Goal: Task Accomplishment & Management: Use online tool/utility

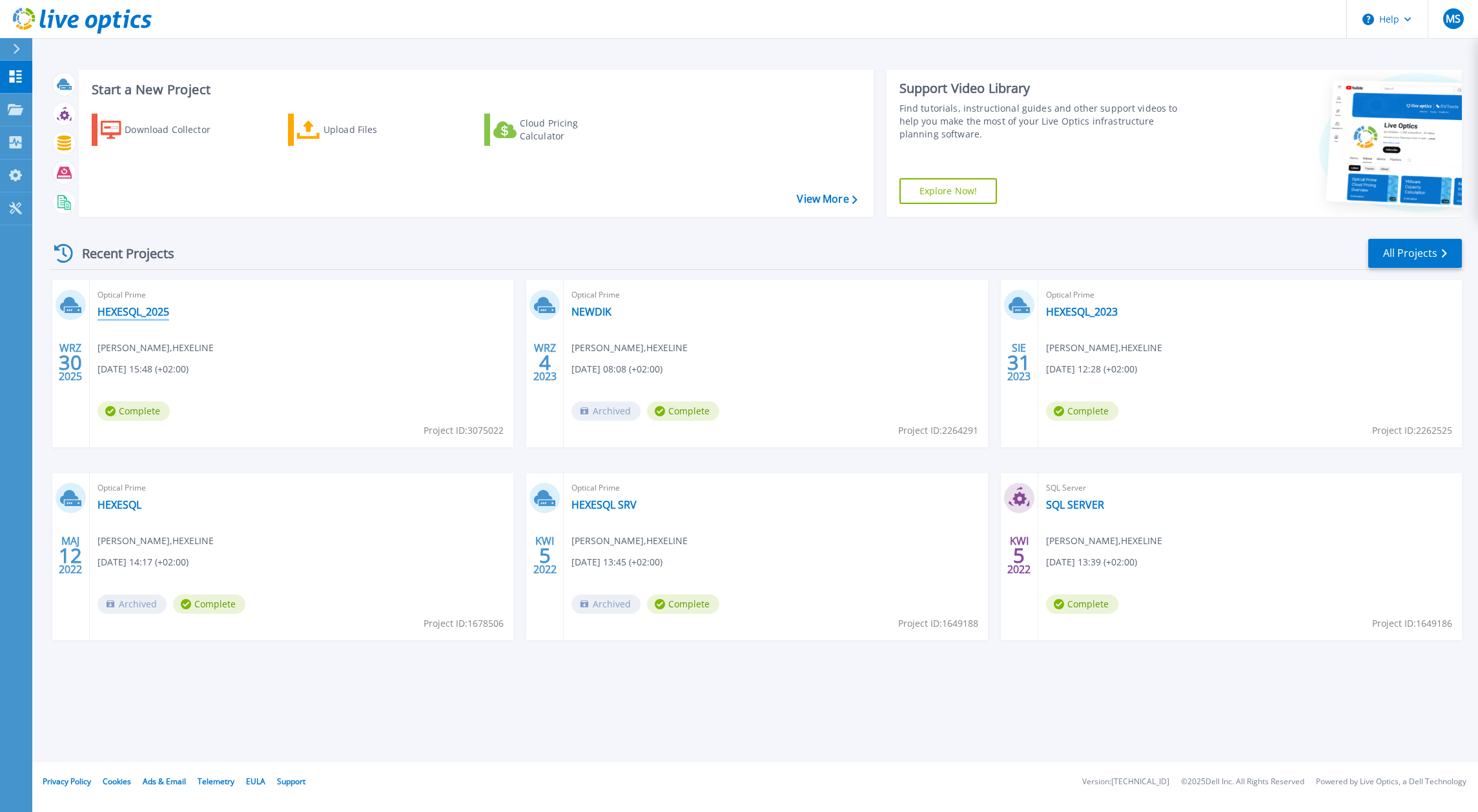
click at [142, 306] on link "HEXESQL_2025" at bounding box center [133, 311] width 71 height 13
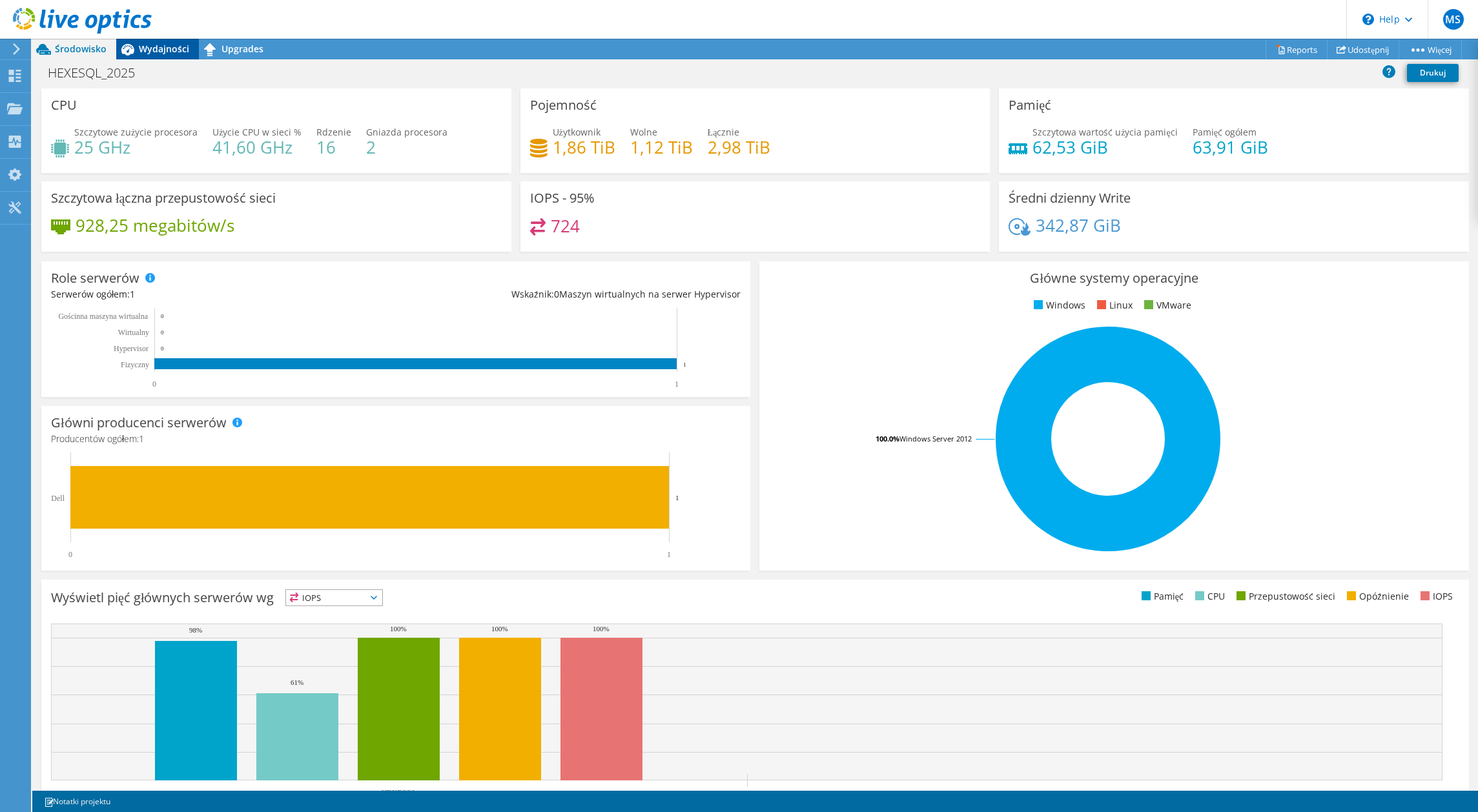
click at [163, 44] on span "Wydajności" at bounding box center [164, 49] width 50 height 12
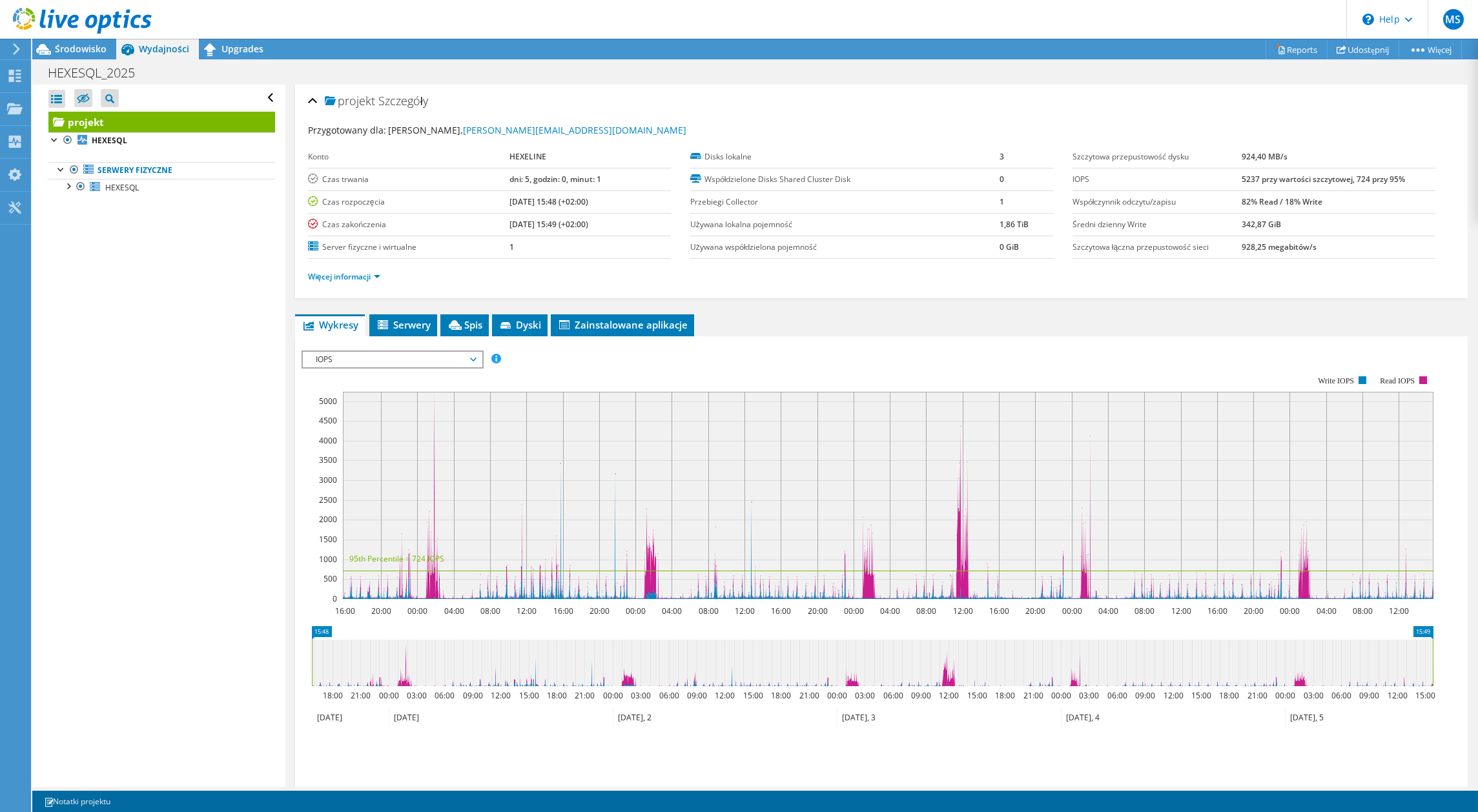
click at [473, 360] on span "IOPS" at bounding box center [392, 360] width 166 height 16
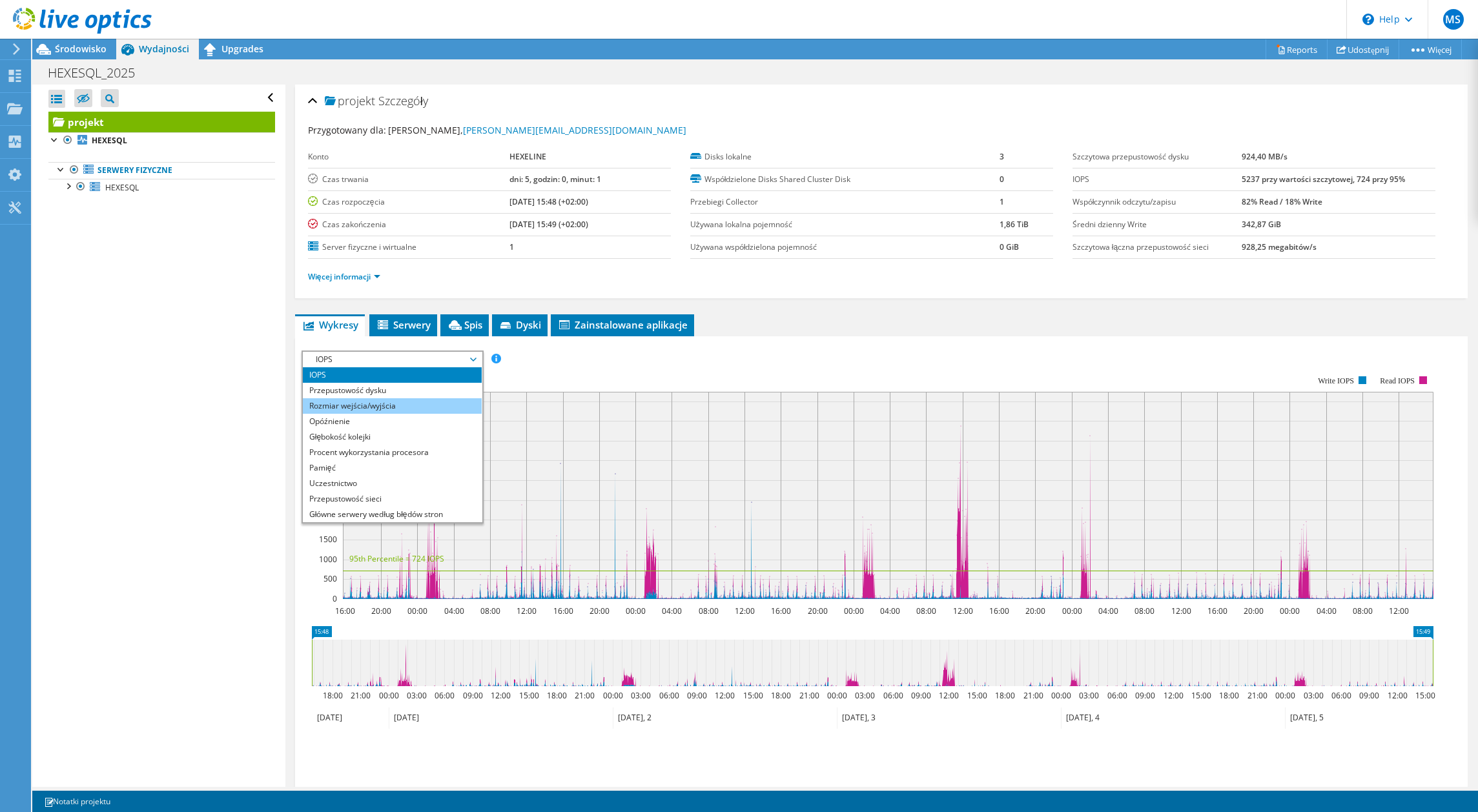
click at [399, 404] on li "Rozmiar wejścia/wyjścia" at bounding box center [392, 406] width 179 height 16
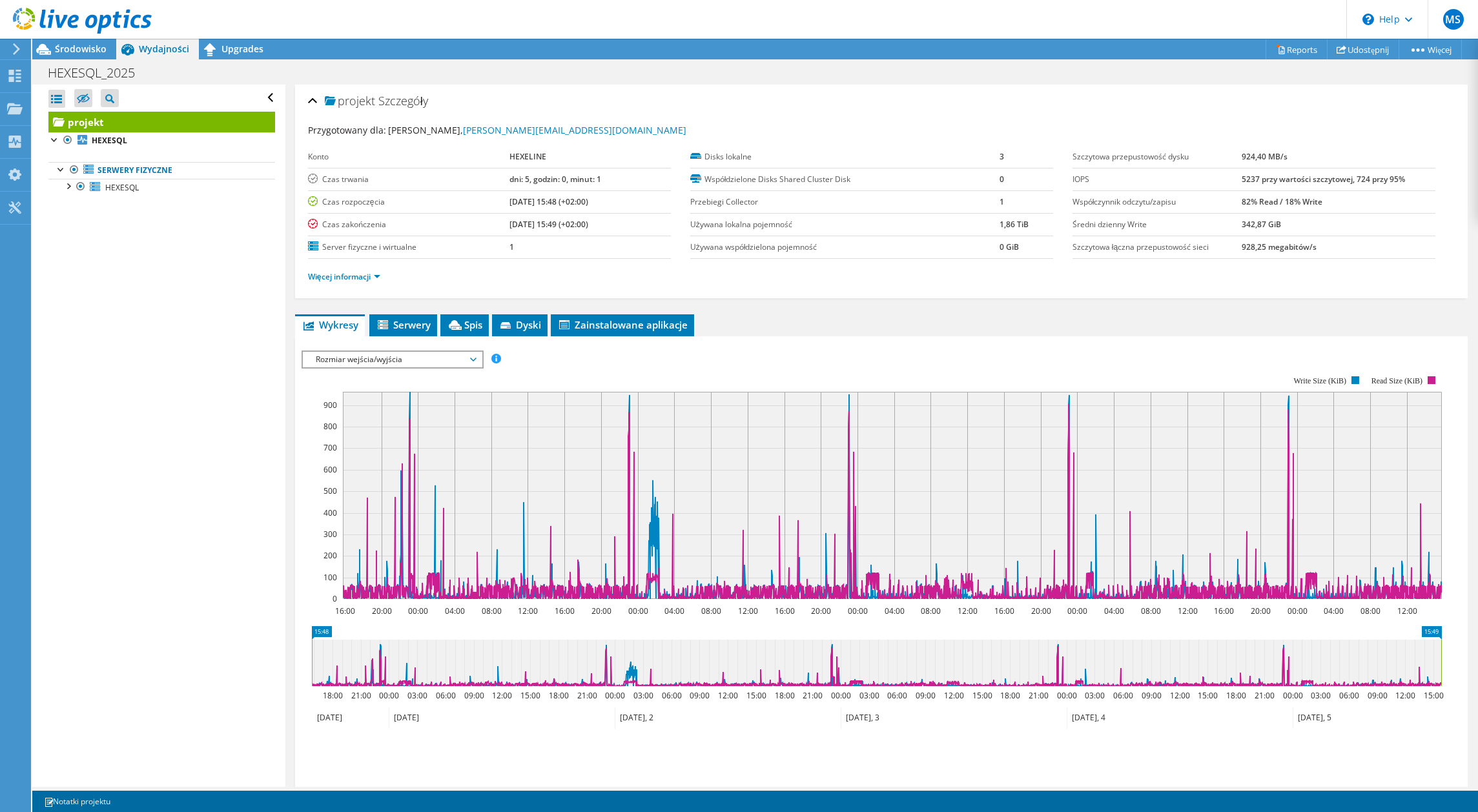
click at [471, 360] on span "Rozmiar wejścia/wyjścia" at bounding box center [392, 360] width 166 height 16
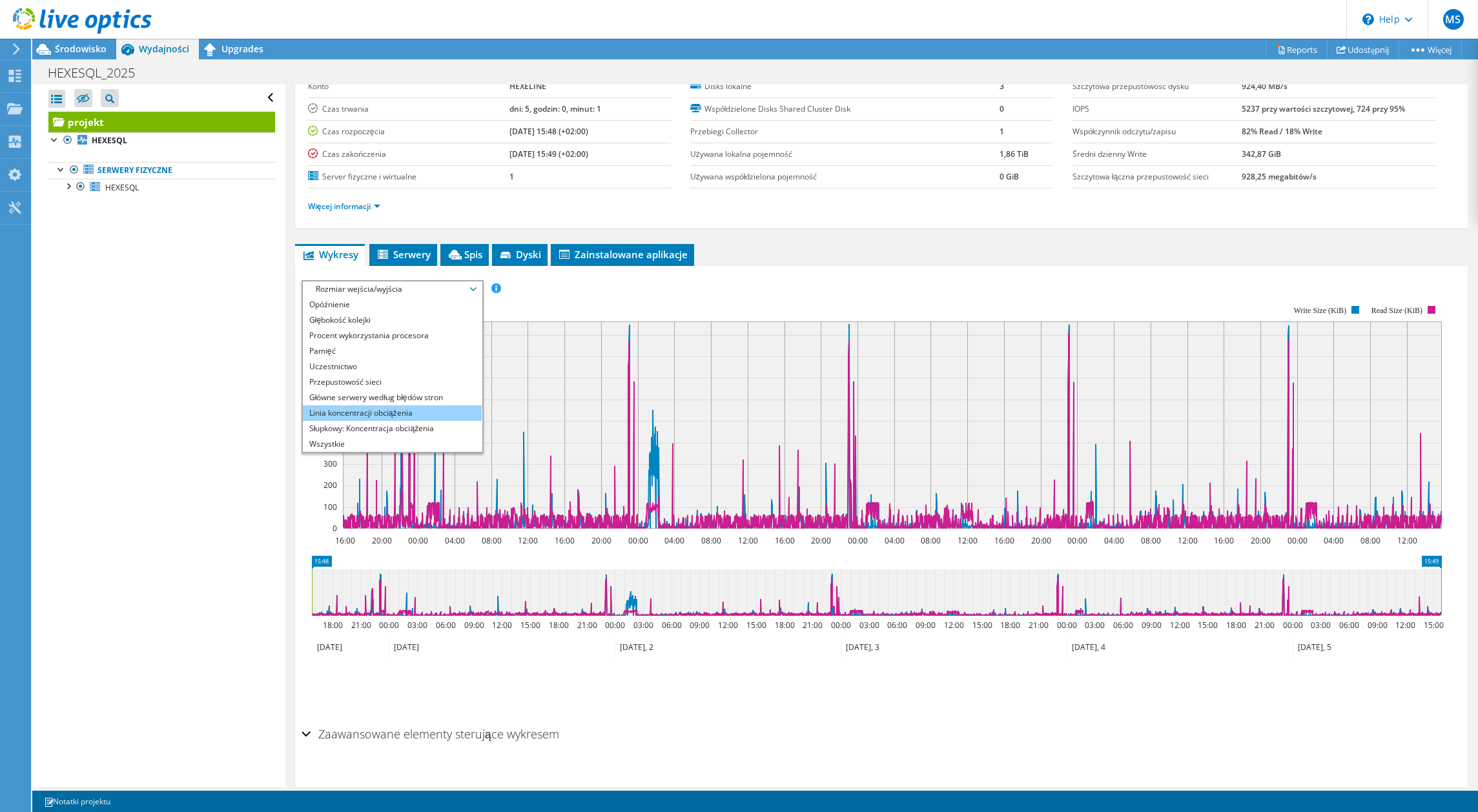
scroll to position [94, 0]
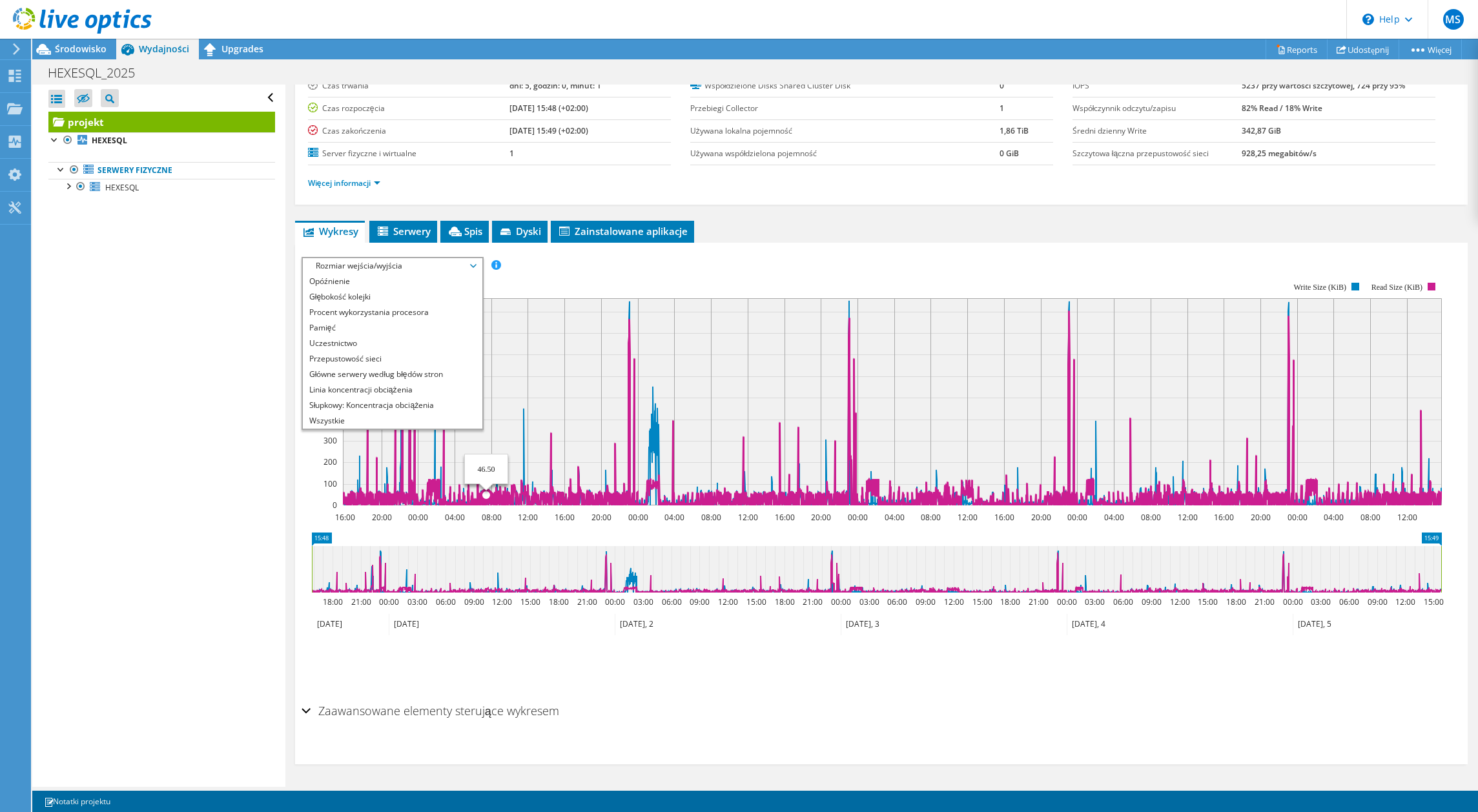
click at [472, 385] on ul "IOPS Przepustowość dysku Rozmiar wejścia/wyjścia Opóźnienie Głębokość kolejki P…" at bounding box center [392, 351] width 179 height 155
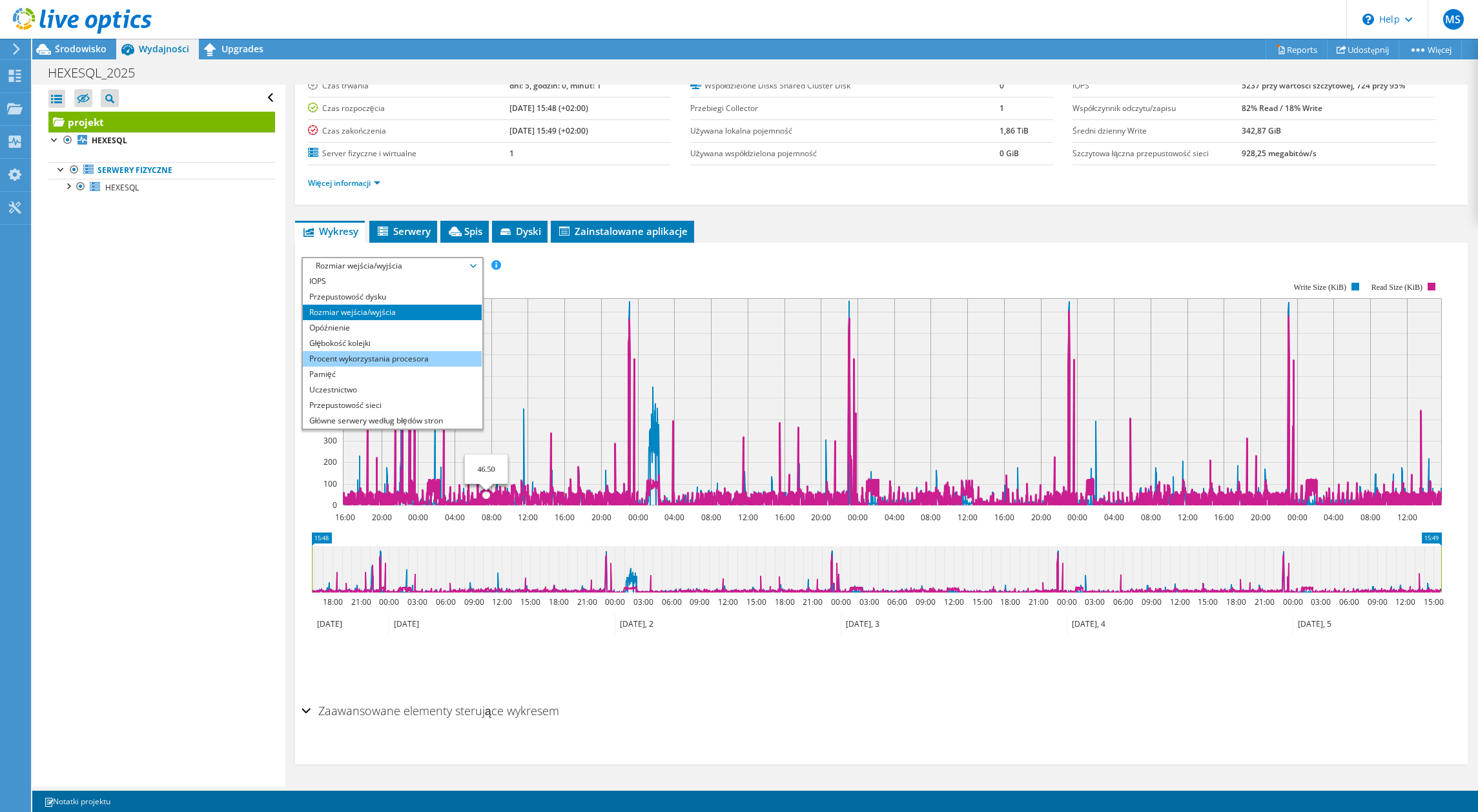
click at [408, 360] on li "Procent wykorzystania procesora" at bounding box center [392, 359] width 179 height 16
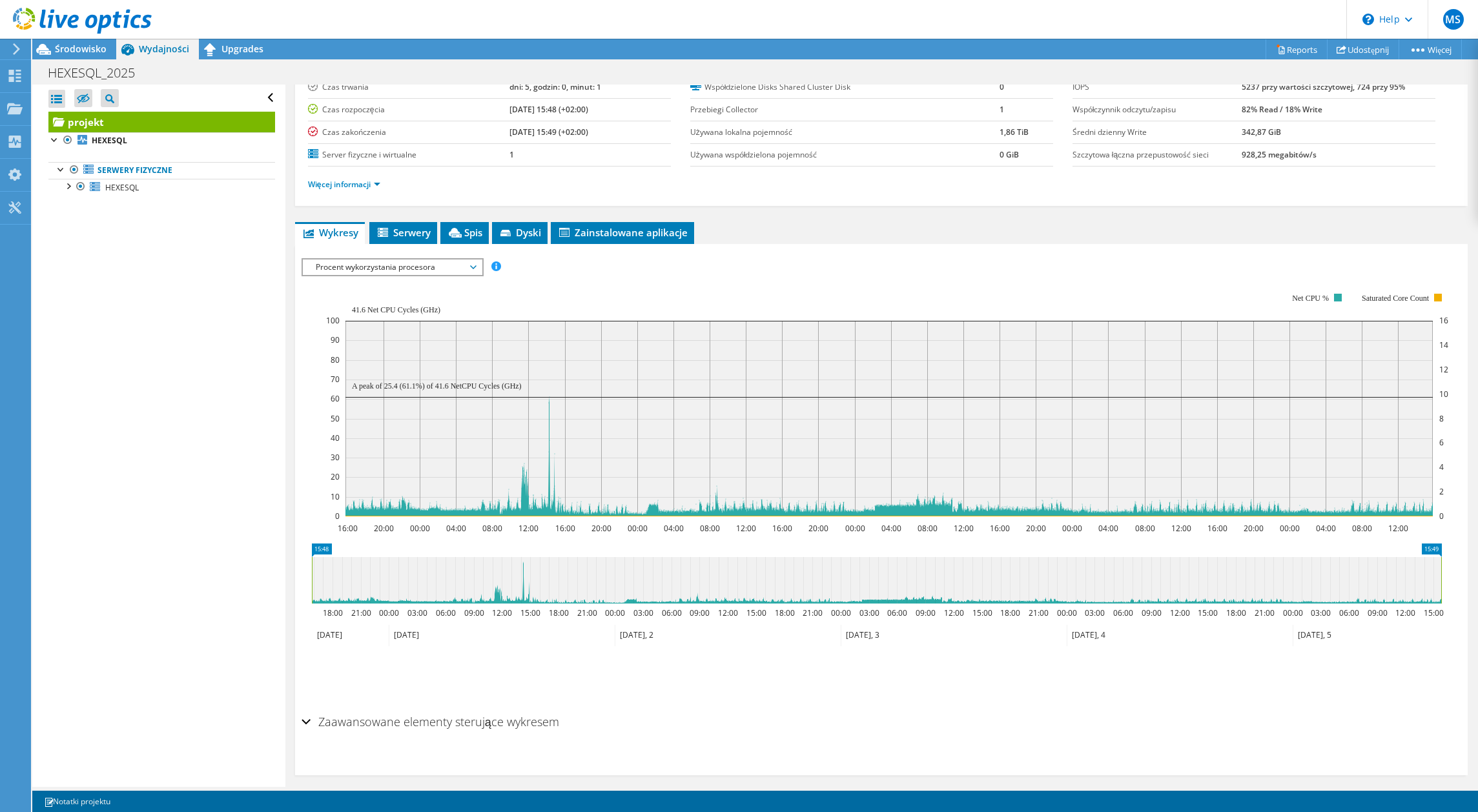
scroll to position [103, 0]
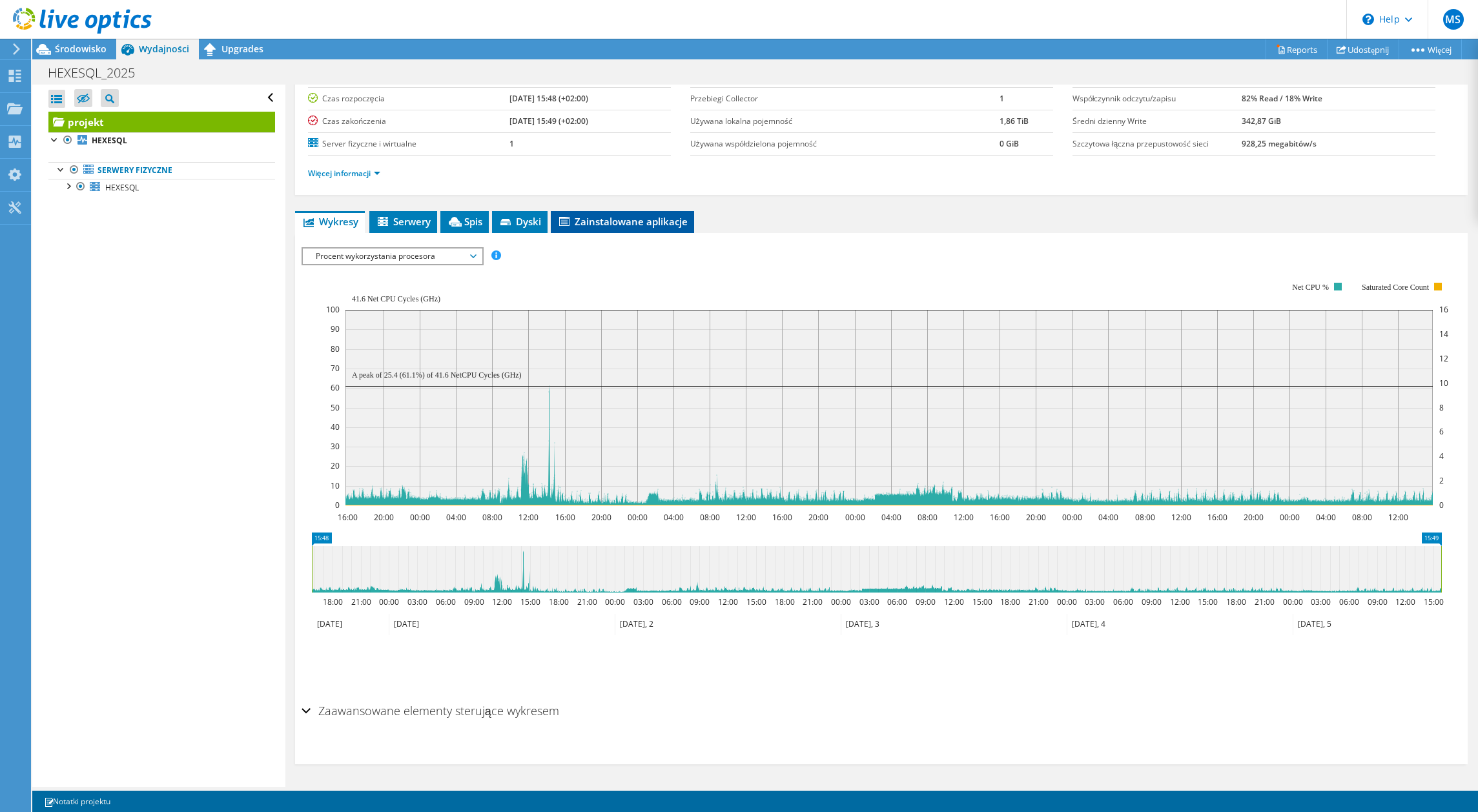
click at [648, 217] on span "Zainstalowane aplikacje" at bounding box center [622, 221] width 130 height 13
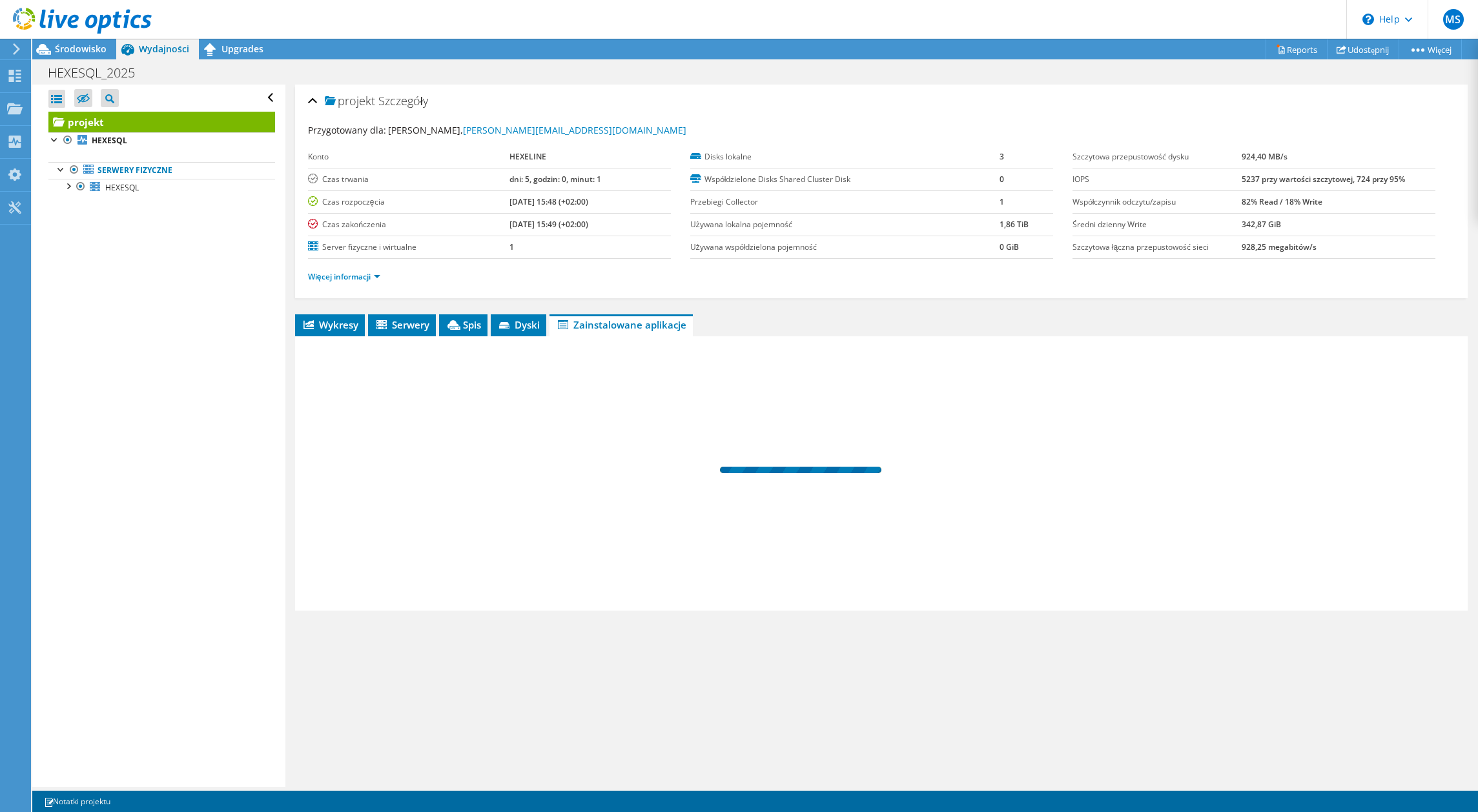
scroll to position [0, 0]
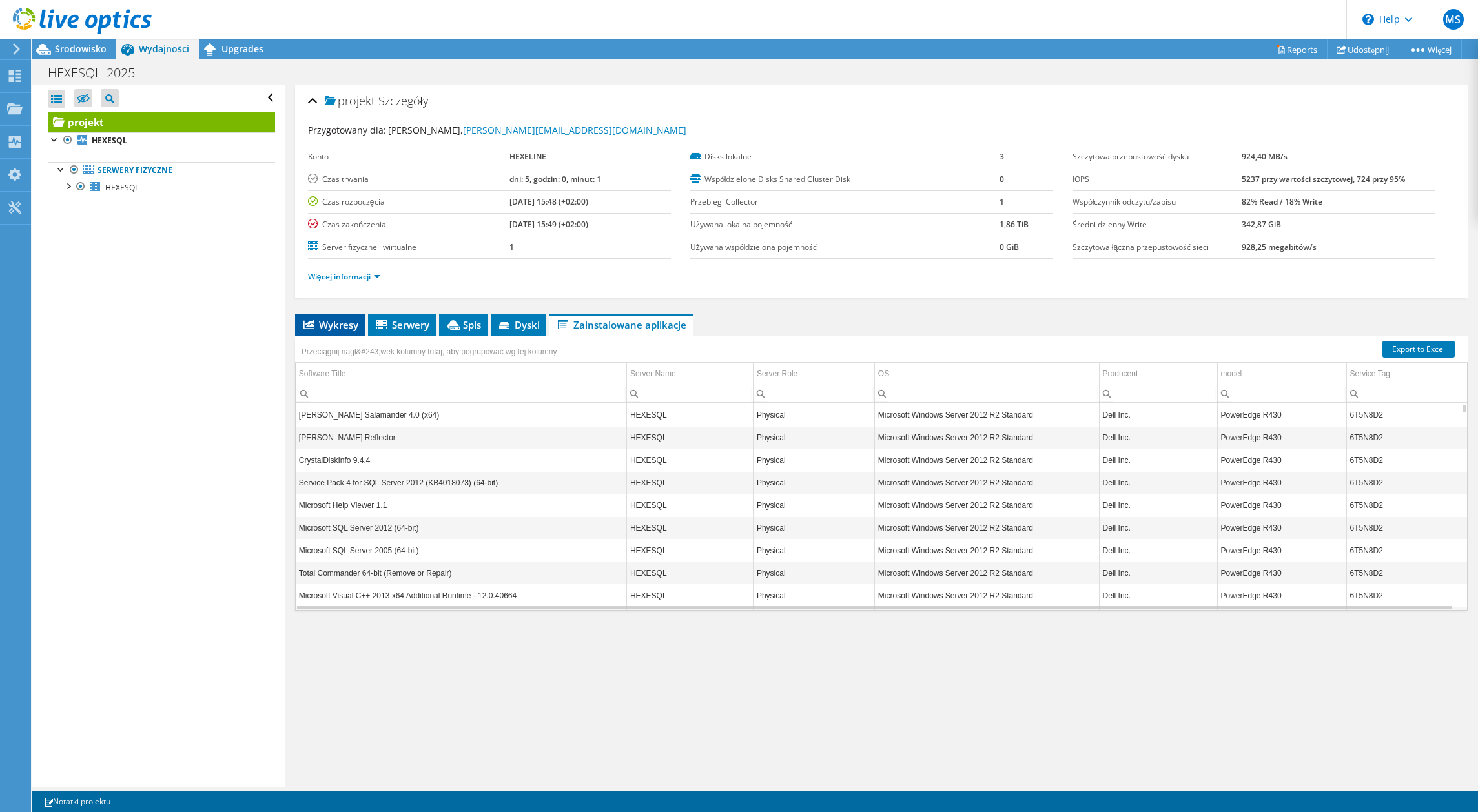
click at [322, 323] on span "Wykresy" at bounding box center [330, 324] width 57 height 13
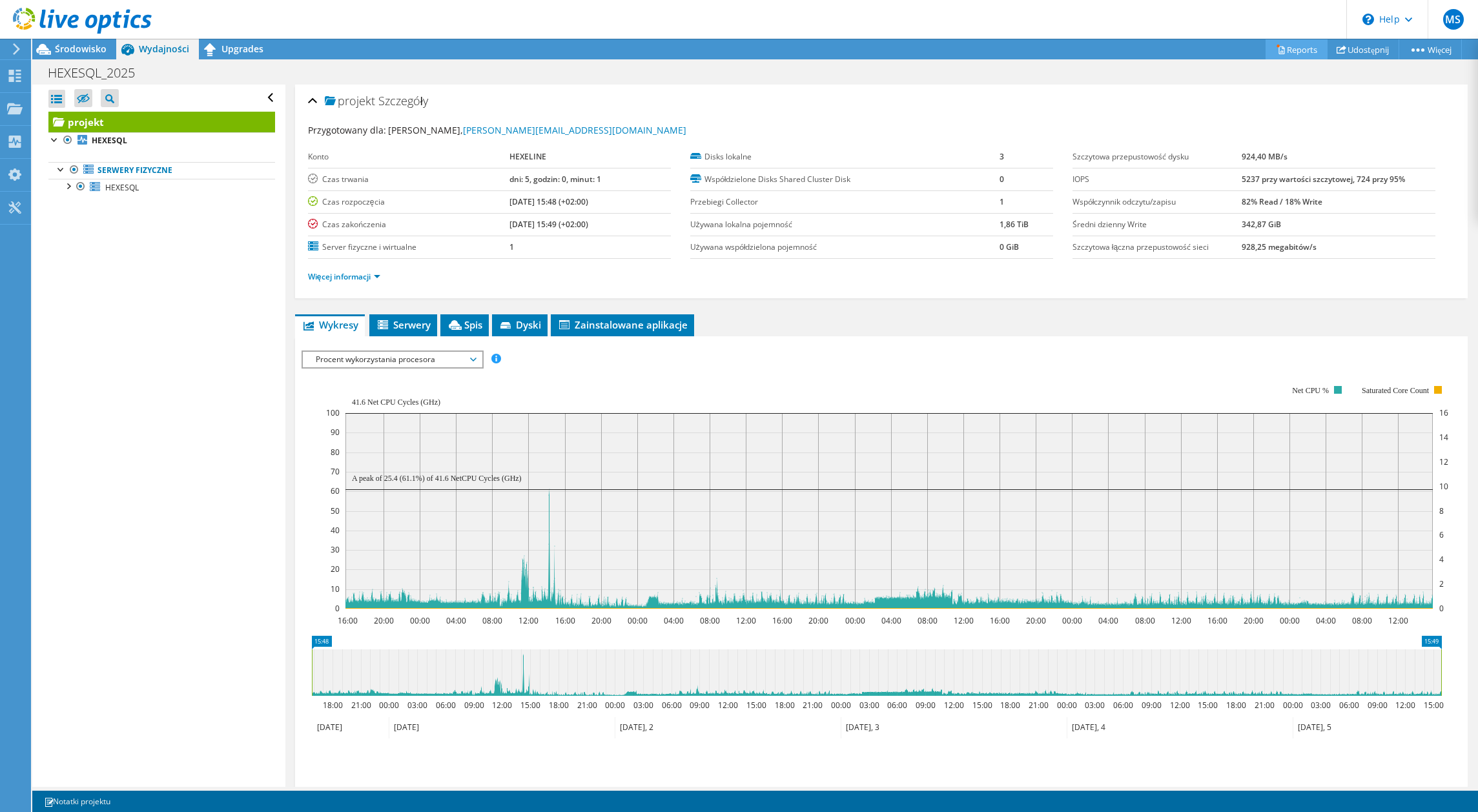
click at [1291, 48] on link "Reports" at bounding box center [1296, 49] width 62 height 20
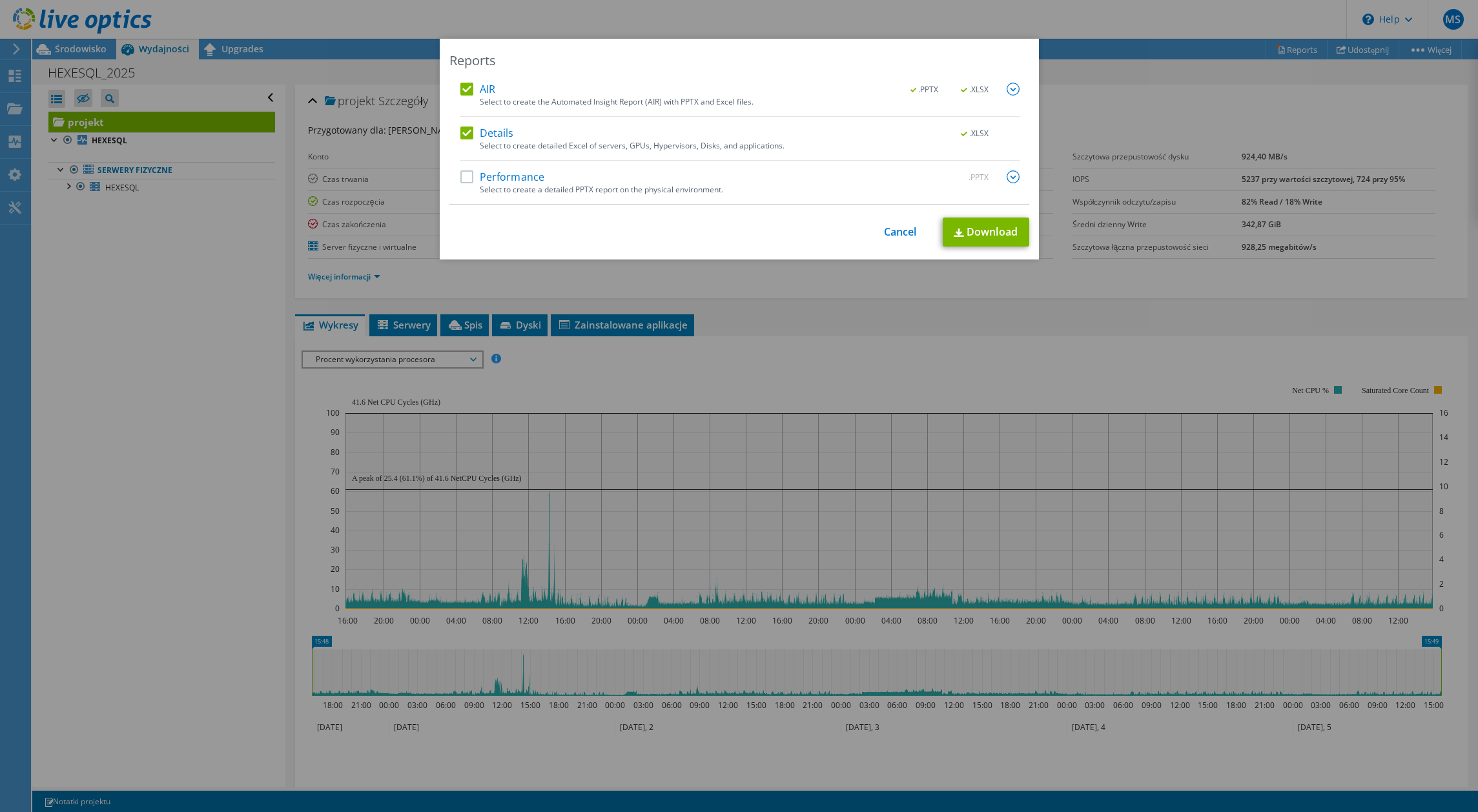
click at [461, 179] on label "Performance" at bounding box center [503, 176] width 84 height 13
click at [0, 0] on input "Performance" at bounding box center [0, 0] width 0 height 0
click at [889, 230] on link "Cancel" at bounding box center [901, 232] width 33 height 12
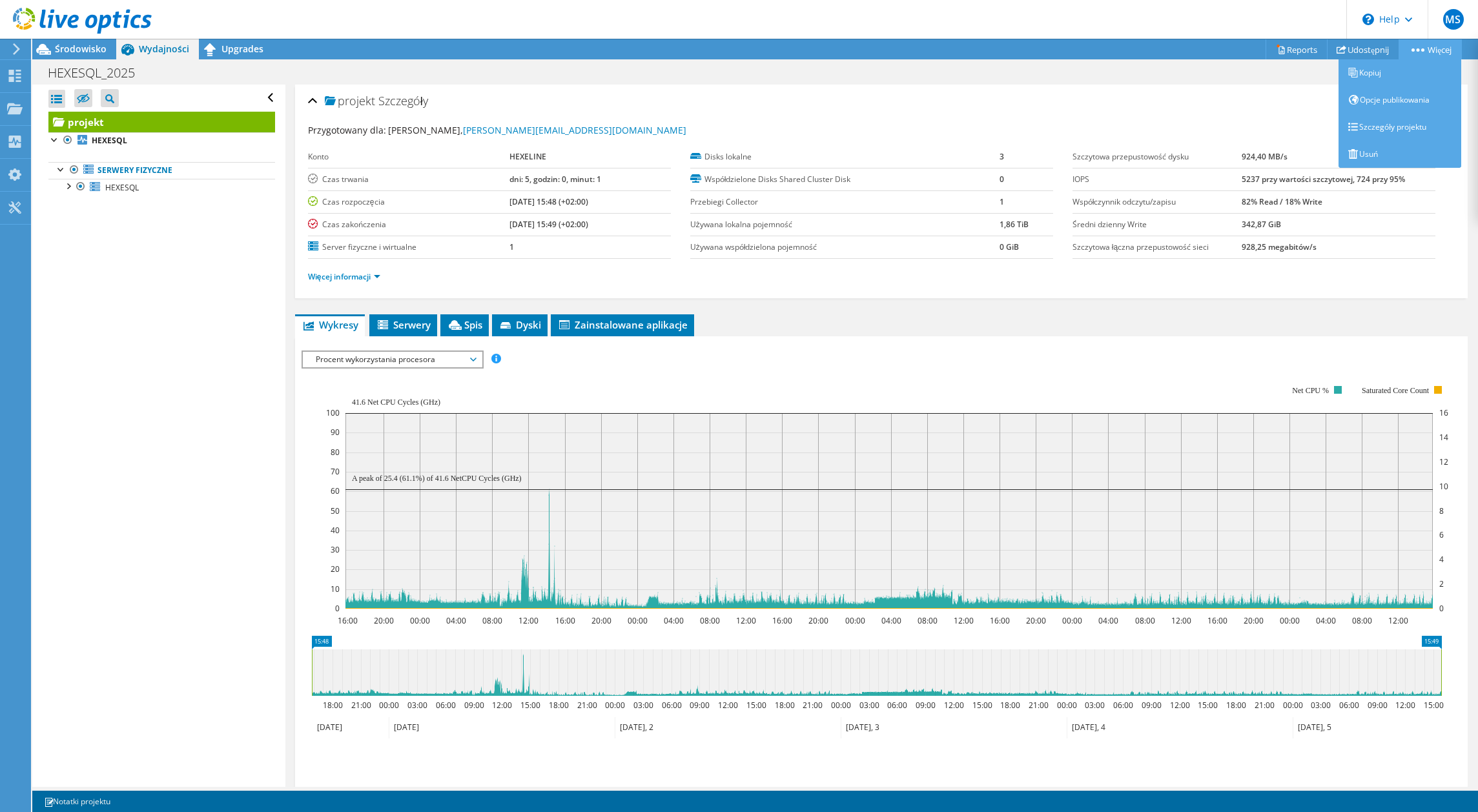
click at [1436, 49] on link "Więcej" at bounding box center [1430, 49] width 63 height 20
click at [1413, 102] on link "Opcje publikowania" at bounding box center [1400, 100] width 123 height 27
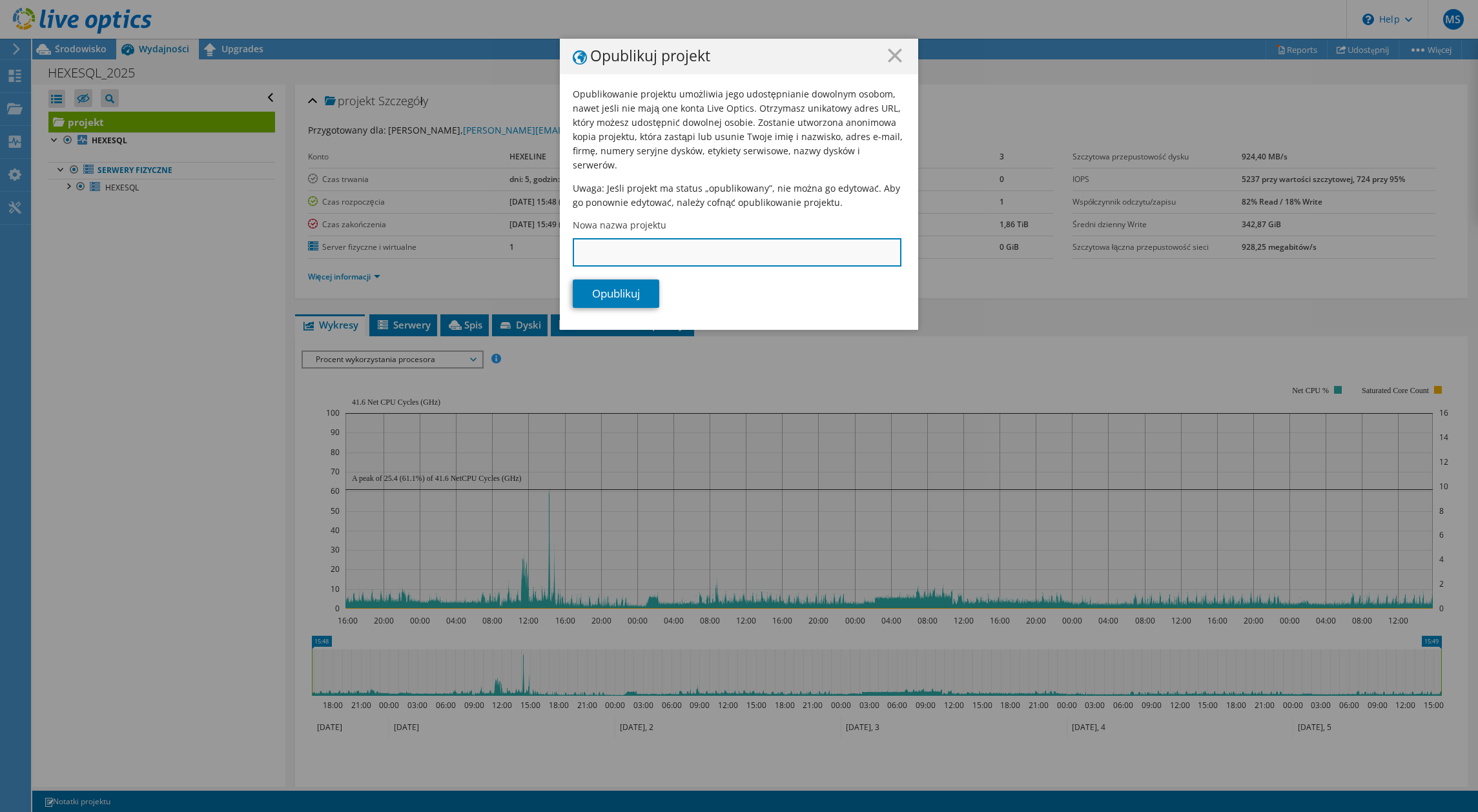
click at [649, 238] on input "Nowa nazwa projektu" at bounding box center [737, 252] width 329 height 29
type input "HEXELINE SQL"
click at [627, 285] on link "Opublikuj" at bounding box center [616, 294] width 87 height 29
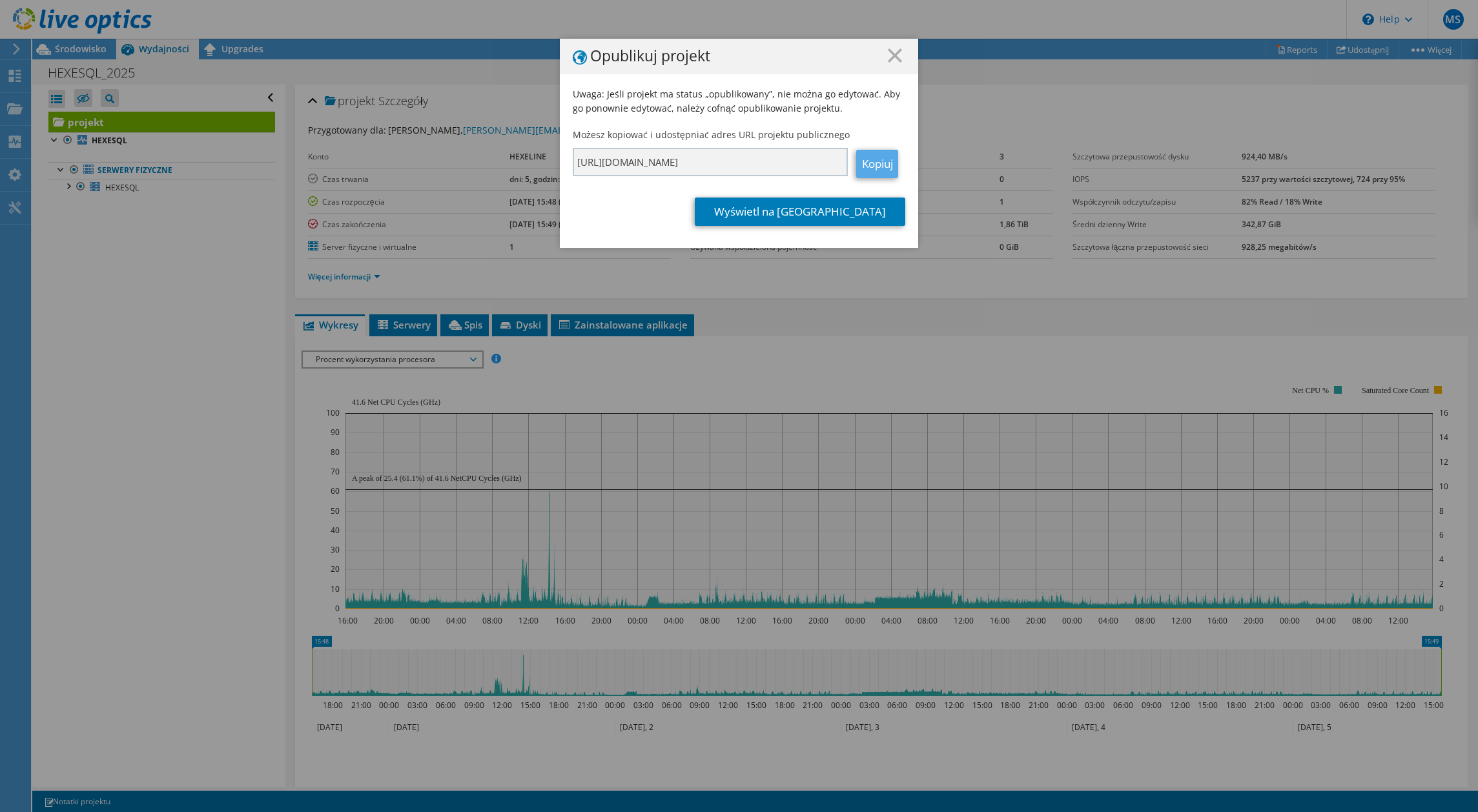
click at [882, 167] on link "Kopiuj" at bounding box center [877, 163] width 42 height 29
